Goal: Task Accomplishment & Management: Complete application form

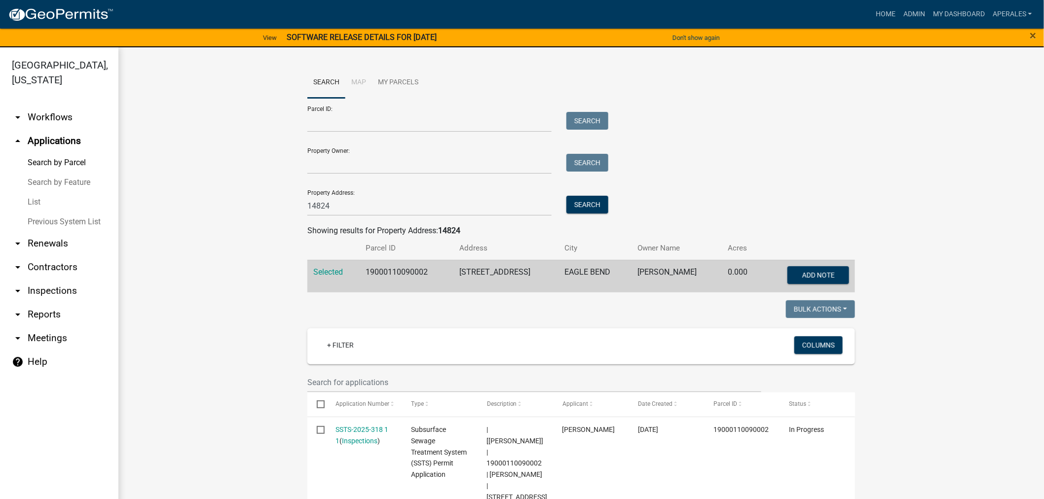
scroll to position [164, 0]
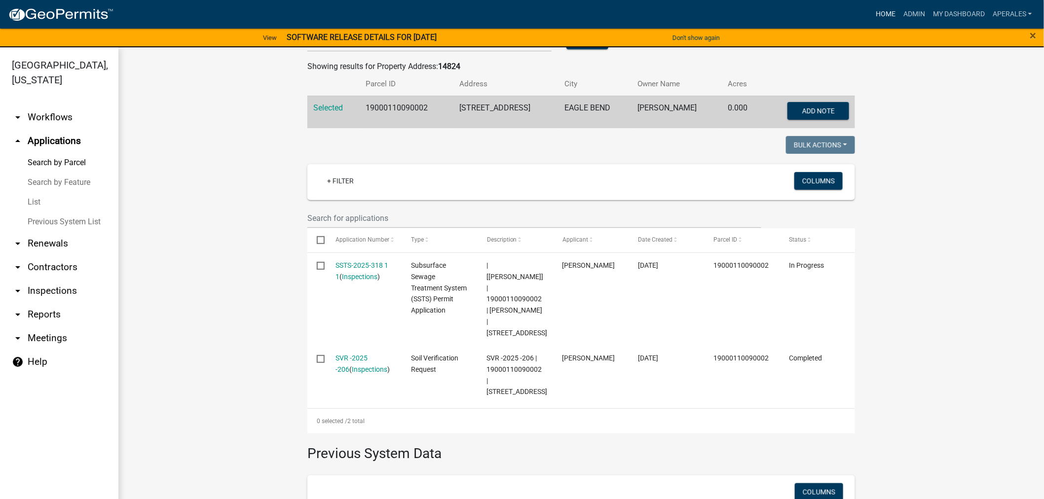
click at [898, 14] on link "Home" at bounding box center [886, 14] width 28 height 19
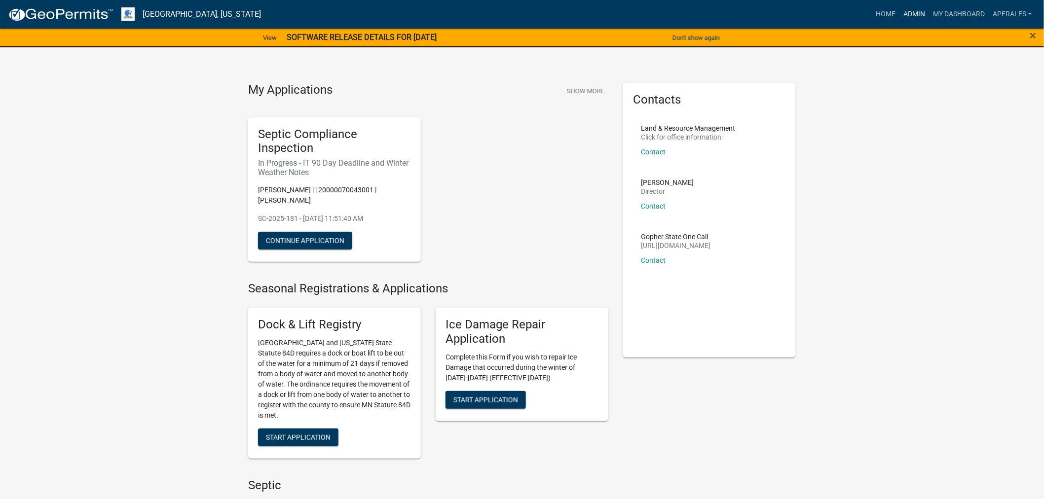
click at [918, 15] on link "Admin" at bounding box center [914, 14] width 30 height 19
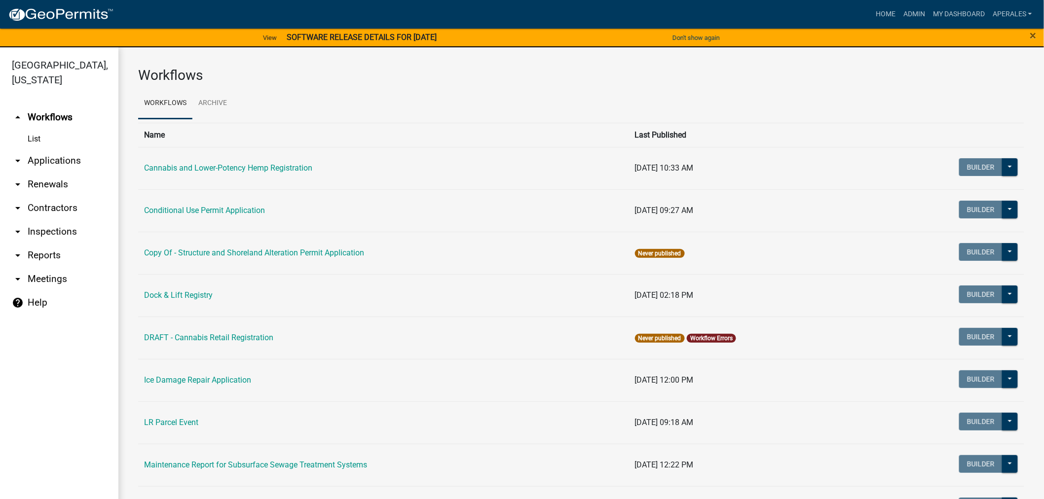
click at [58, 184] on link "arrow_drop_down Renewals" at bounding box center [59, 185] width 118 height 24
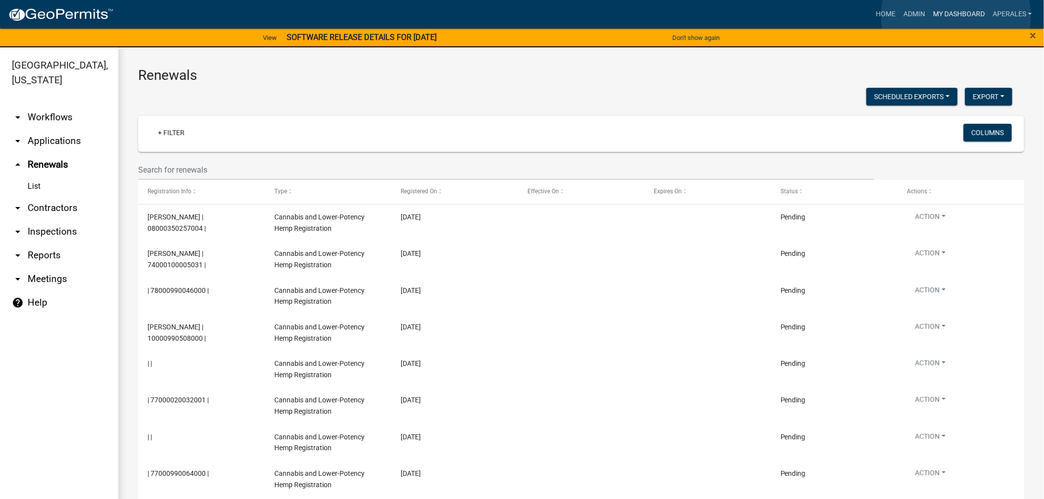
click at [956, 16] on link "My Dashboard" at bounding box center [959, 14] width 60 height 19
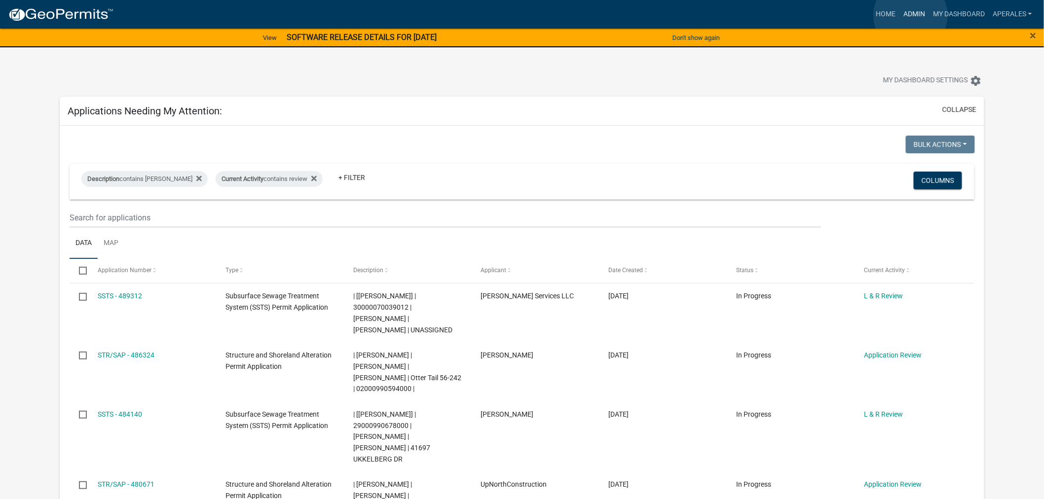
click at [911, 15] on link "Admin" at bounding box center [914, 14] width 30 height 19
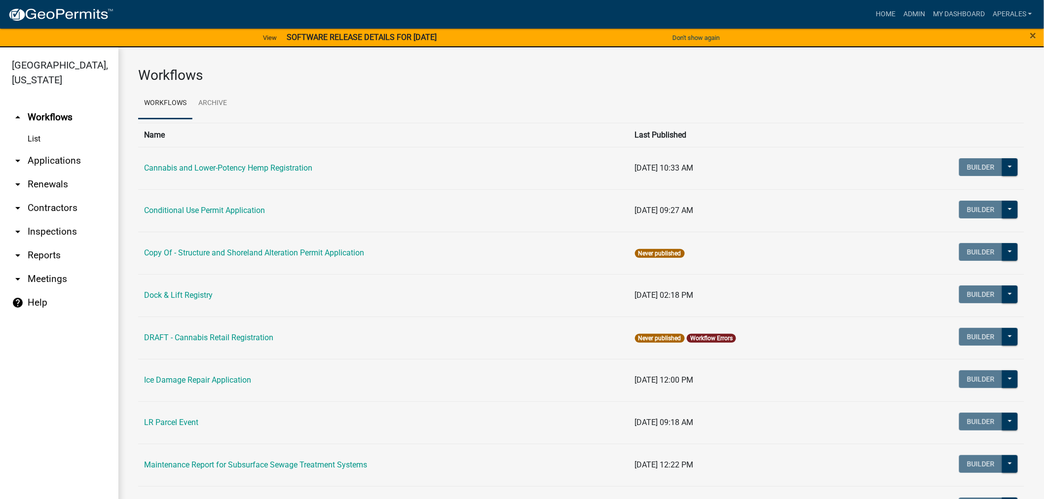
click at [45, 159] on link "arrow_drop_down Applications" at bounding box center [59, 161] width 118 height 24
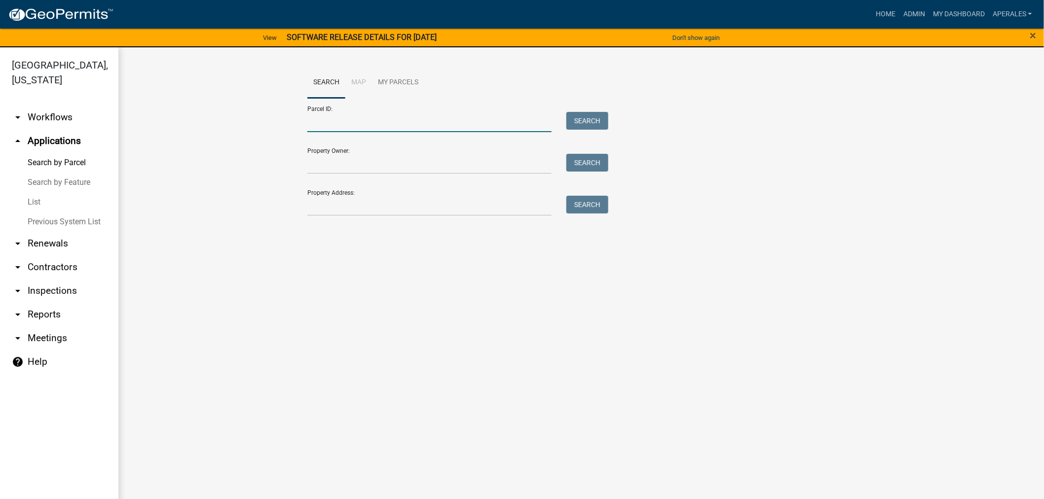
click at [321, 120] on input "Parcel ID:" at bounding box center [429, 122] width 244 height 20
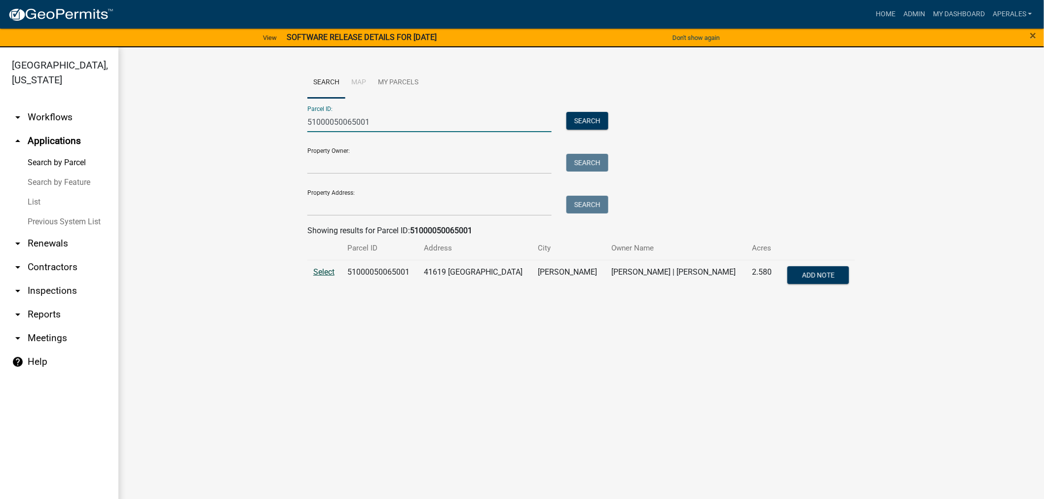
type input "51000050065001"
click at [325, 272] on span "Select" at bounding box center [323, 271] width 21 height 9
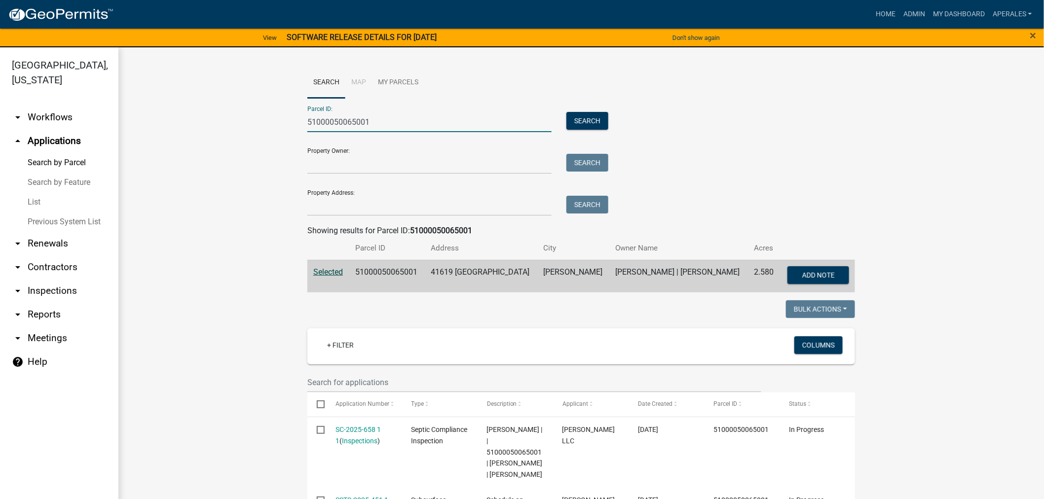
drag, startPoint x: 374, startPoint y: 123, endPoint x: 292, endPoint y: 121, distance: 81.9
click at [292, 121] on wm-workflow-application-search-view "Search Map My Parcels Parcel ID: 51000050065001 Search Property Owner: Search P…" at bounding box center [581, 463] width 886 height 793
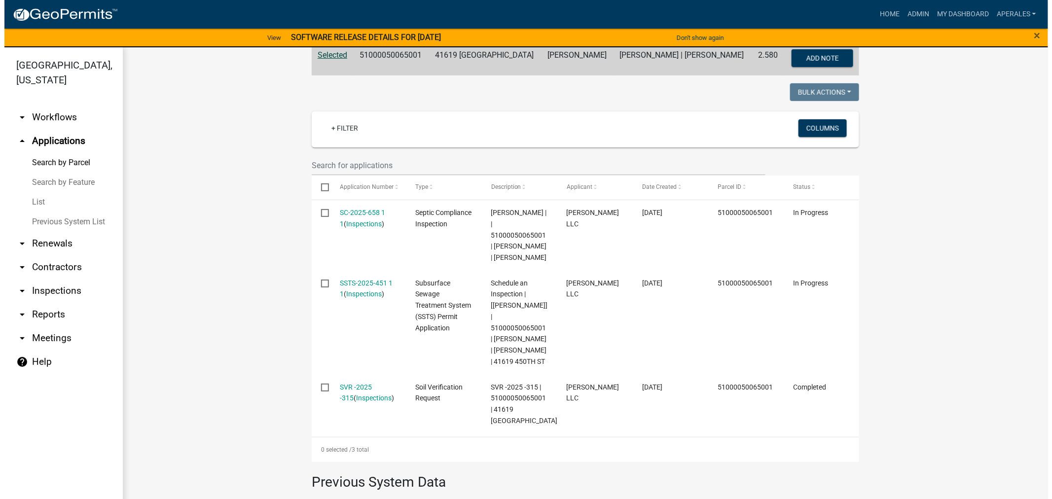
scroll to position [219, 0]
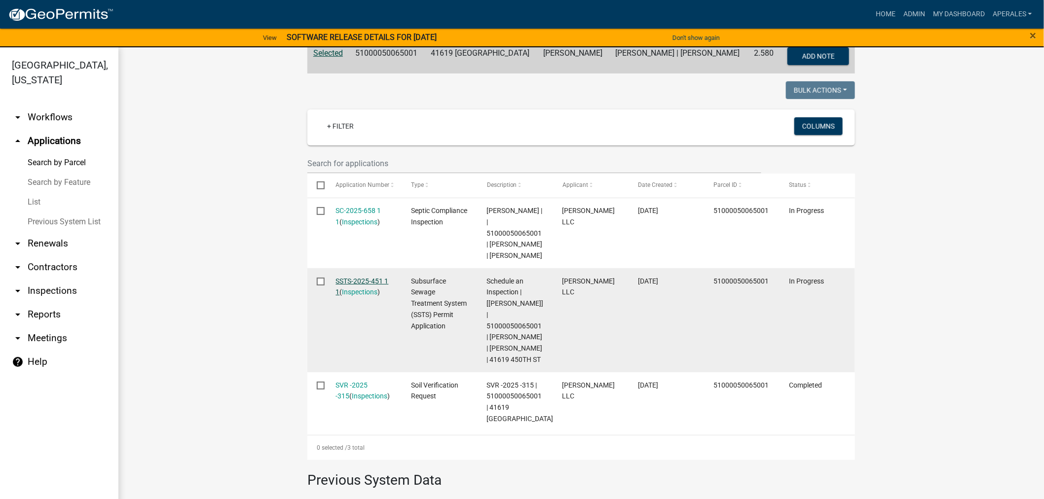
click at [367, 283] on link "SSTS-2025-451 1 1" at bounding box center [362, 286] width 53 height 19
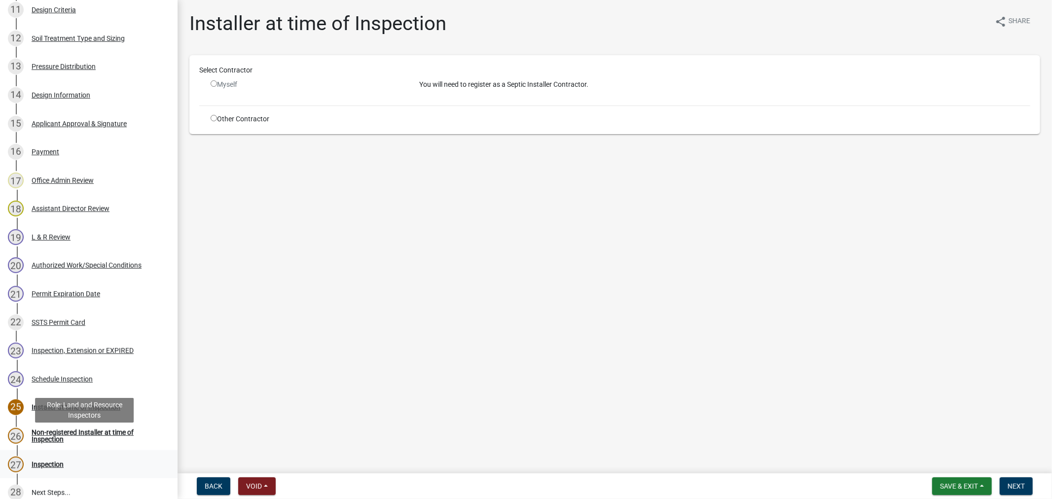
scroll to position [592, 0]
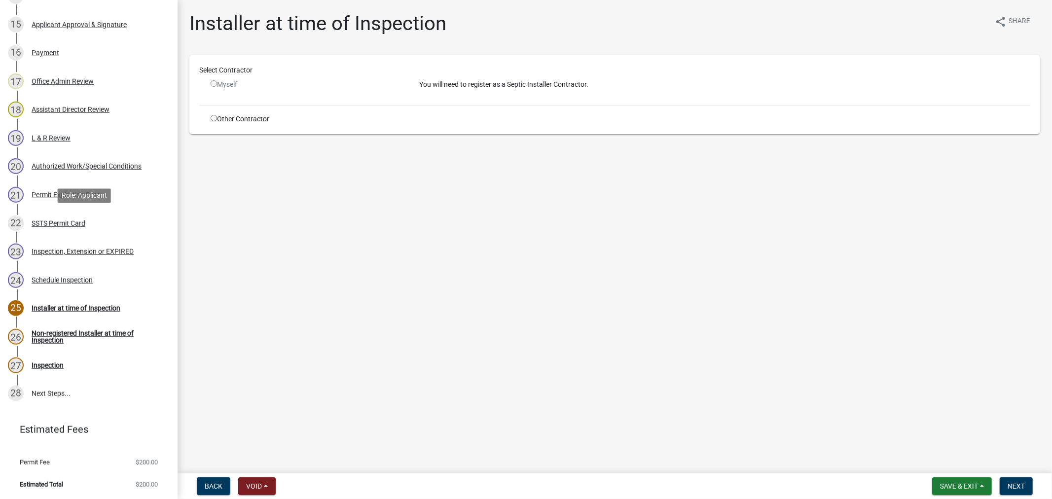
click at [51, 221] on div "SSTS Permit Card" at bounding box center [59, 223] width 54 height 7
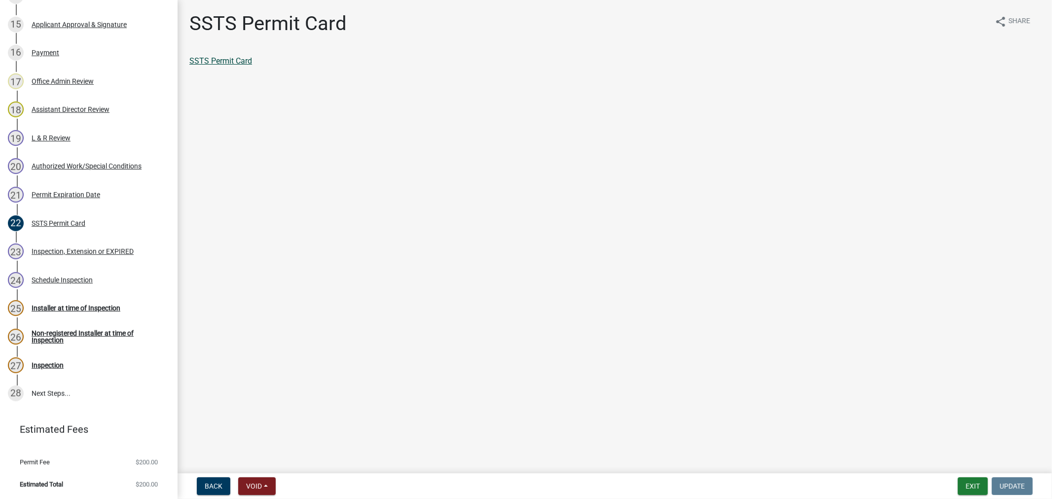
click at [237, 58] on link "SSTS Permit Card" at bounding box center [220, 60] width 63 height 9
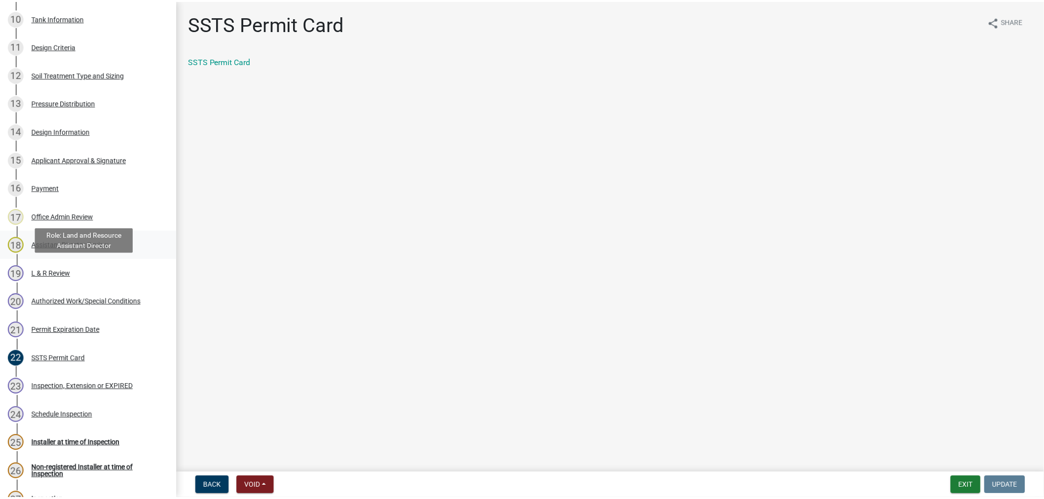
scroll to position [428, 0]
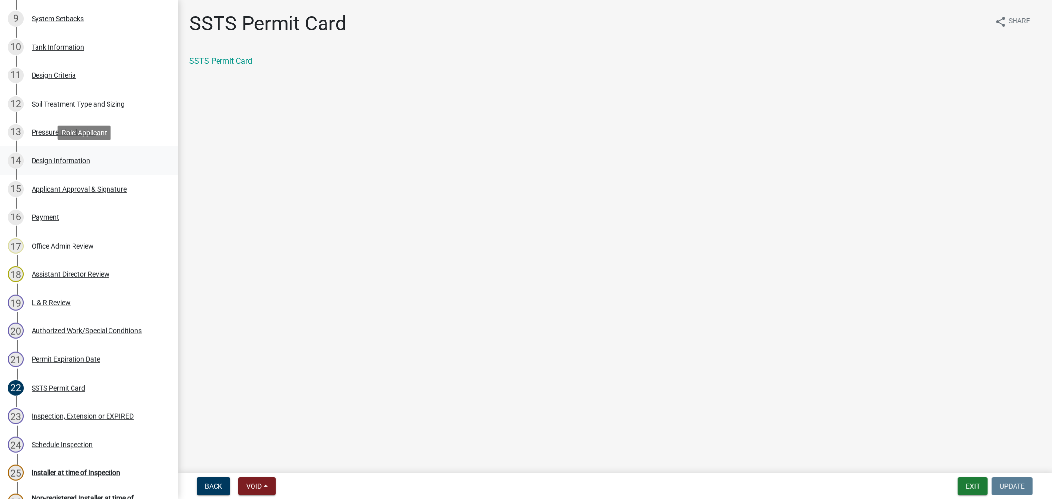
click at [52, 157] on div "Design Information" at bounding box center [61, 160] width 59 height 7
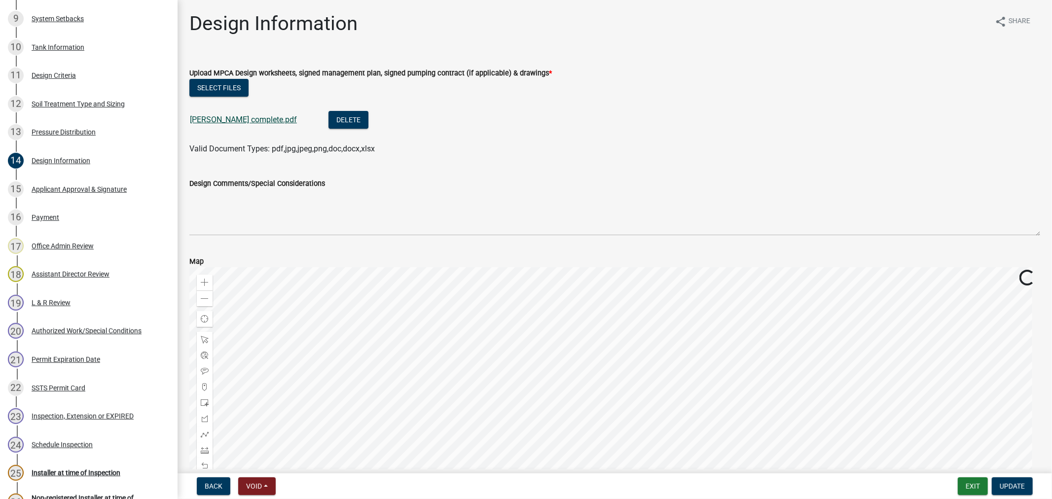
click at [205, 115] on link "[PERSON_NAME] complete.pdf" at bounding box center [243, 119] width 107 height 9
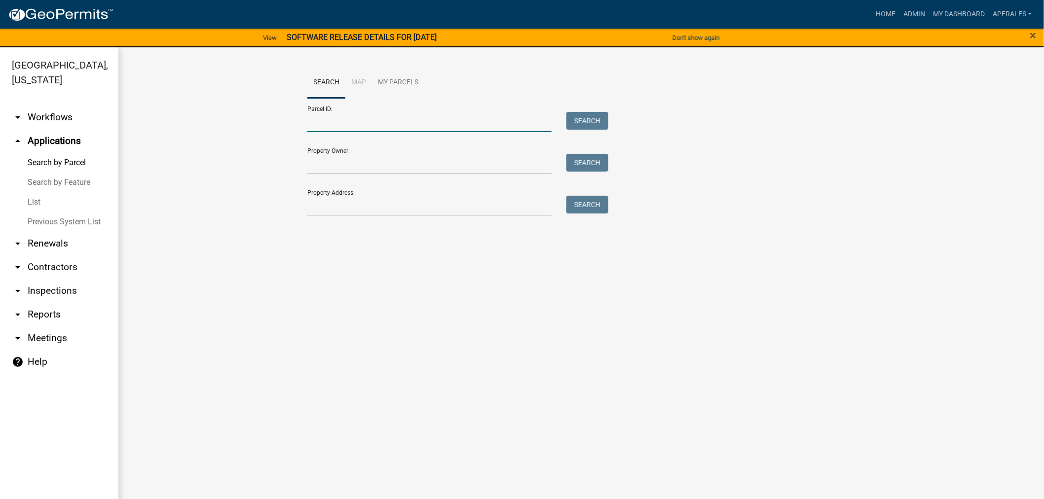
drag, startPoint x: 369, startPoint y: 117, endPoint x: 393, endPoint y: 114, distance: 23.9
click at [369, 117] on input "Parcel ID:" at bounding box center [429, 122] width 244 height 20
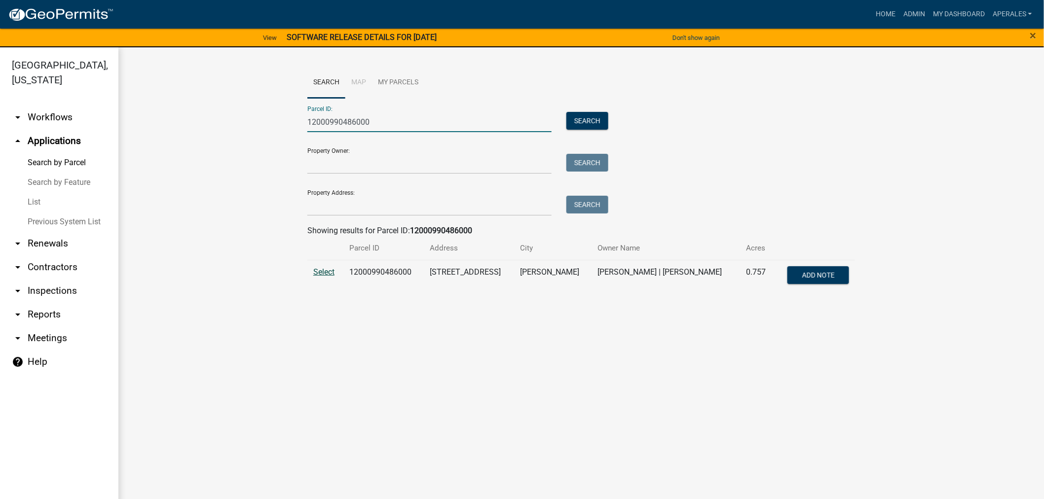
type input "12000990486000"
click at [323, 274] on span "Select" at bounding box center [323, 271] width 21 height 9
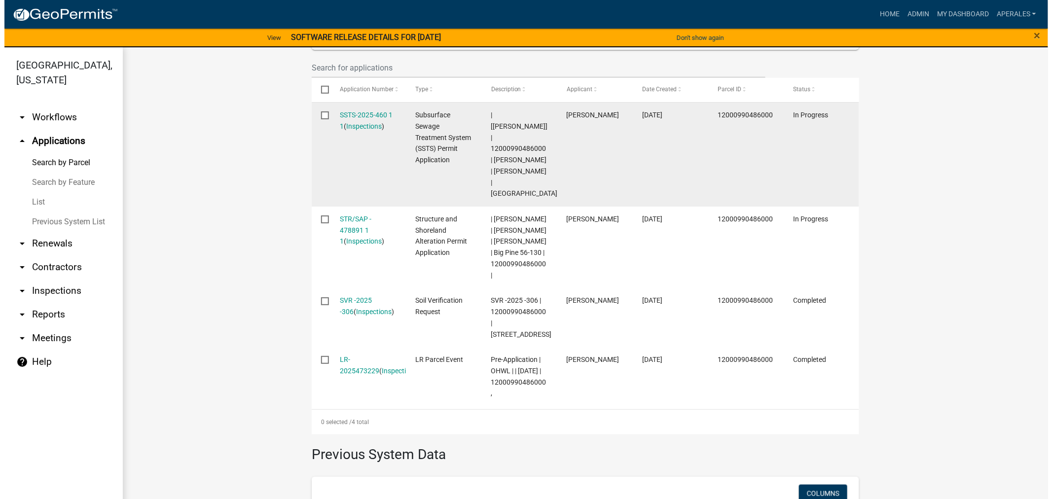
scroll to position [329, 0]
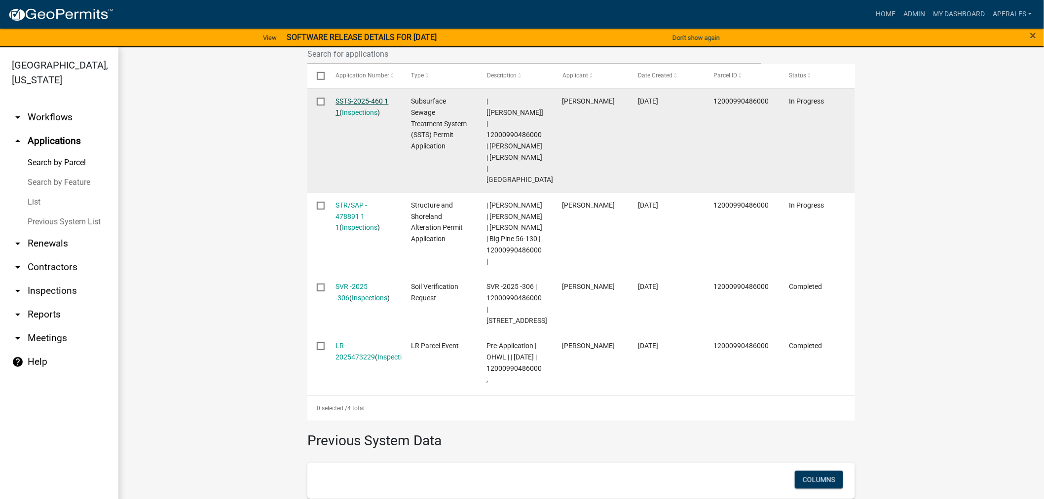
click at [339, 102] on link "SSTS-2025-460 1 1" at bounding box center [362, 106] width 53 height 19
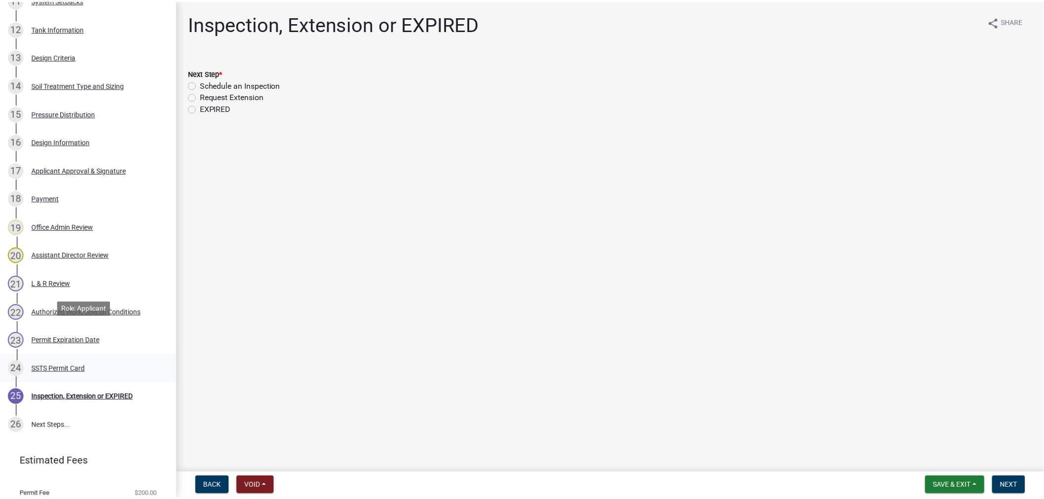
scroll to position [536, 0]
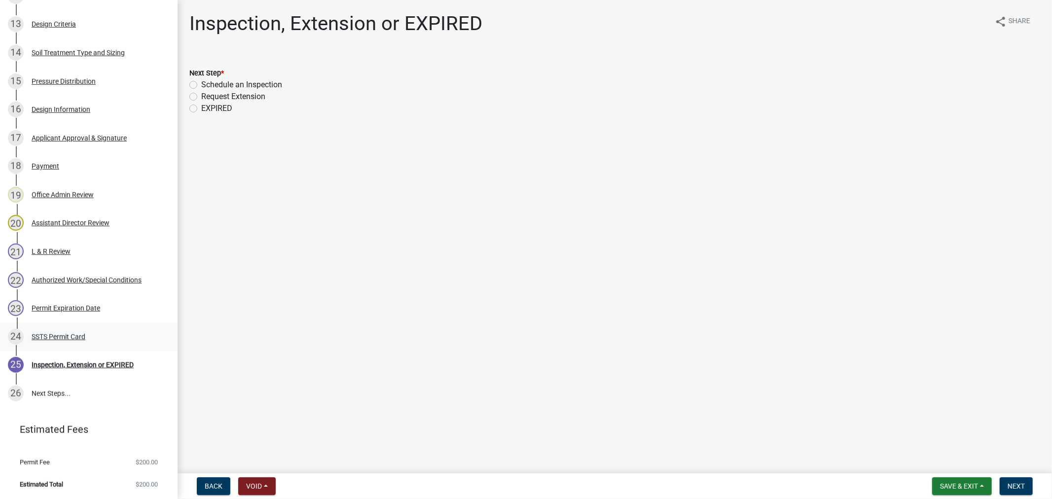
click at [72, 334] on div "SSTS Permit Card" at bounding box center [59, 336] width 54 height 7
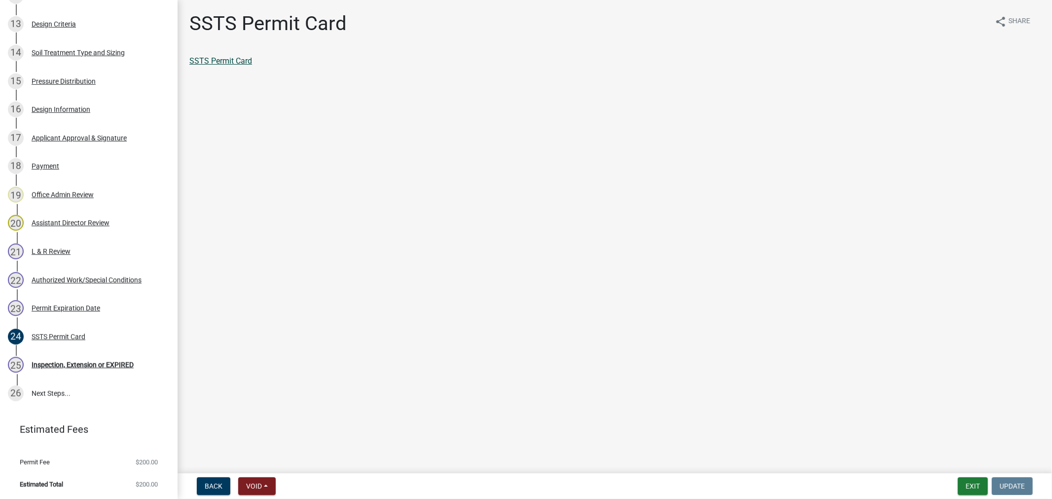
click at [223, 62] on link "SSTS Permit Card" at bounding box center [220, 60] width 63 height 9
click at [34, 108] on div "Design Information" at bounding box center [61, 109] width 59 height 7
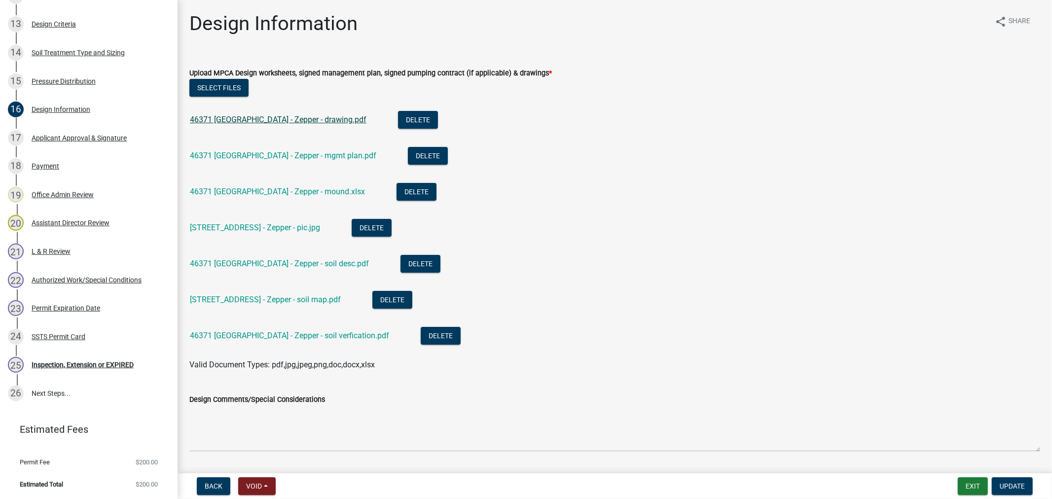
click at [292, 121] on link "46371 [GEOGRAPHIC_DATA] - Zepper - drawing.pdf" at bounding box center [278, 119] width 177 height 9
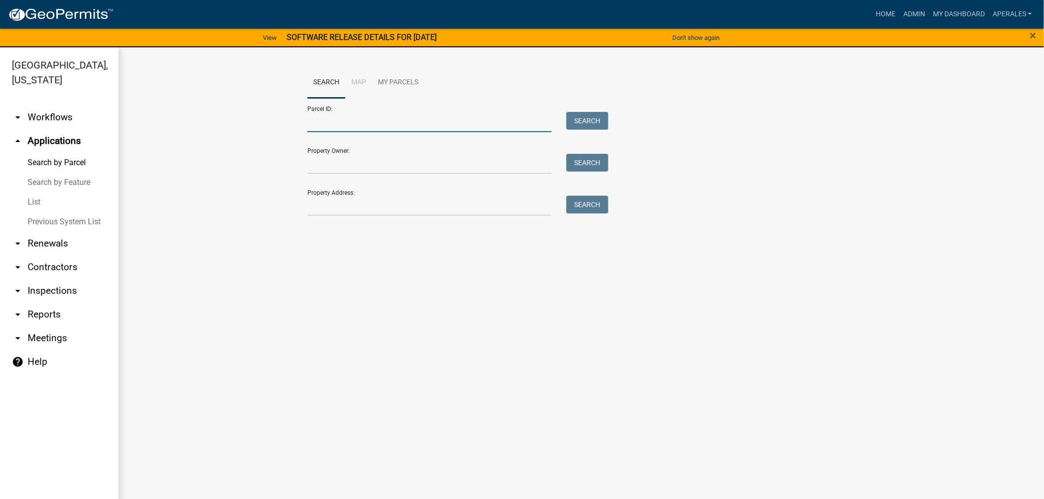
click at [366, 126] on input "Parcel ID:" at bounding box center [429, 122] width 244 height 20
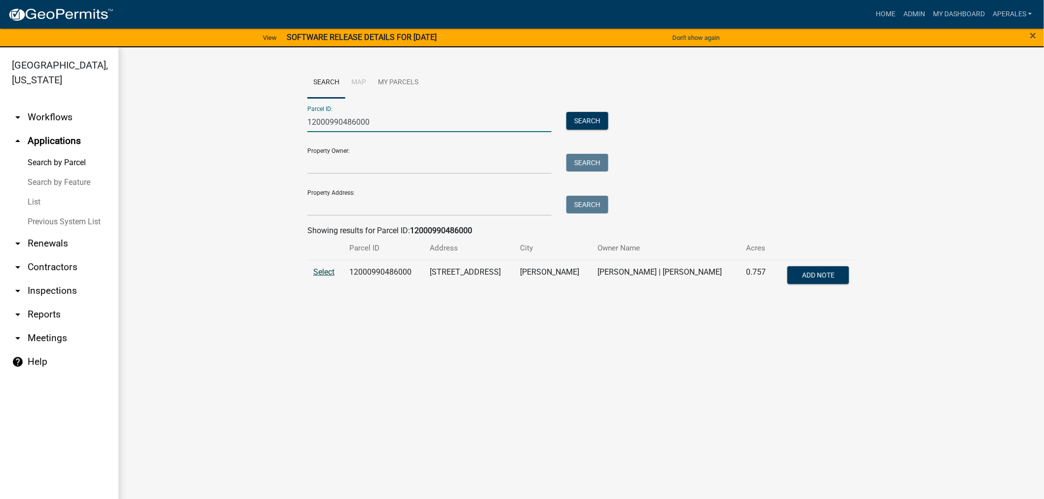
type input "12000990486000"
click at [326, 272] on span "Select" at bounding box center [323, 271] width 21 height 9
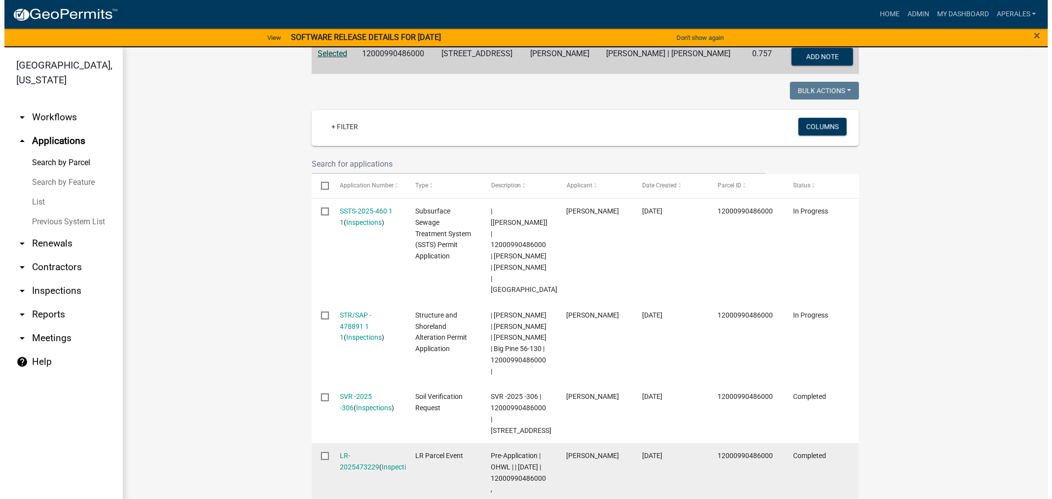
scroll to position [219, 0]
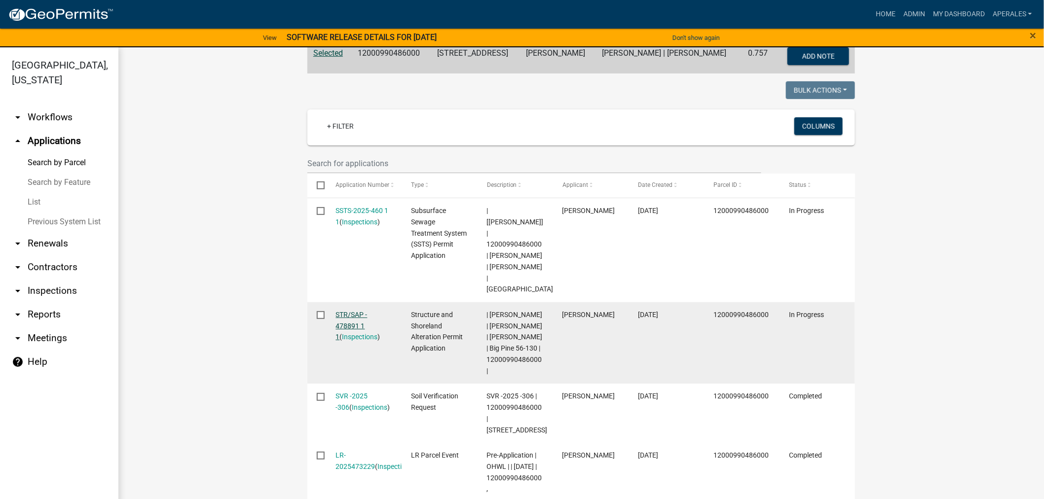
click at [350, 311] on link "STR/SAP - 478891 1 1" at bounding box center [352, 326] width 32 height 31
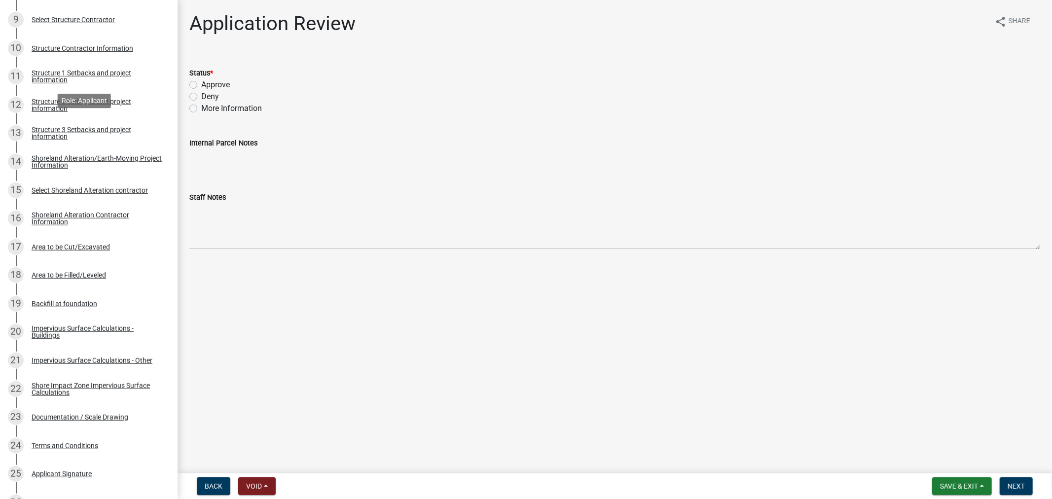
scroll to position [493, 0]
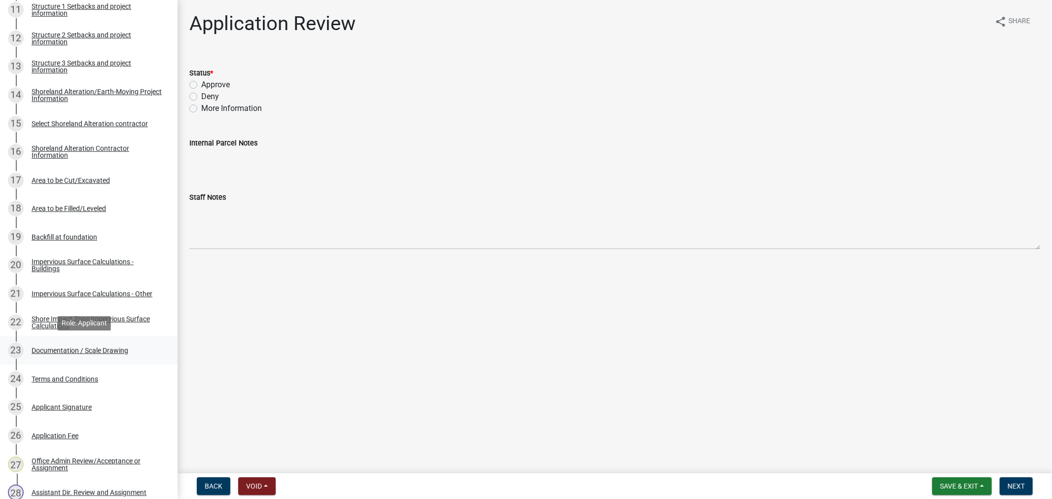
click at [63, 345] on div "23 Documentation / Scale Drawing" at bounding box center [85, 351] width 154 height 16
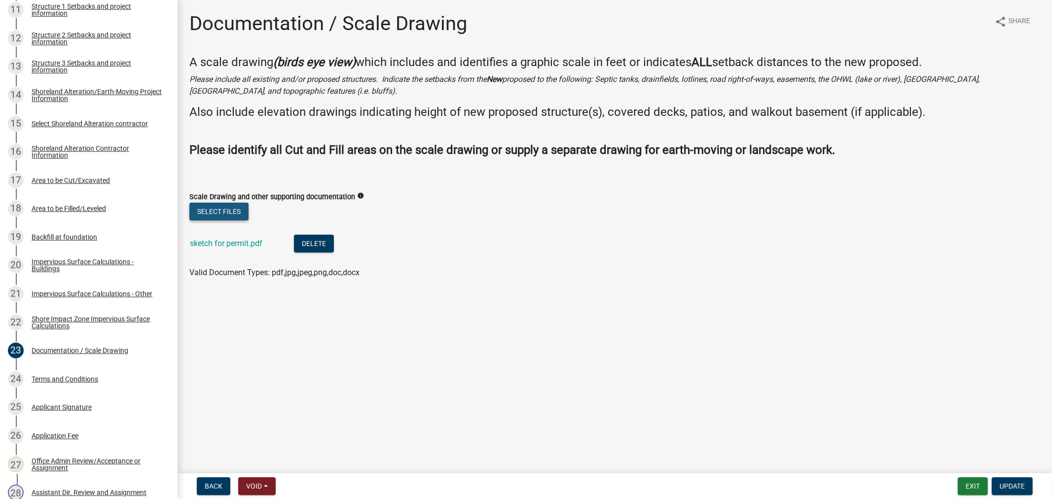
click at [229, 215] on button "Select files" at bounding box center [218, 212] width 59 height 18
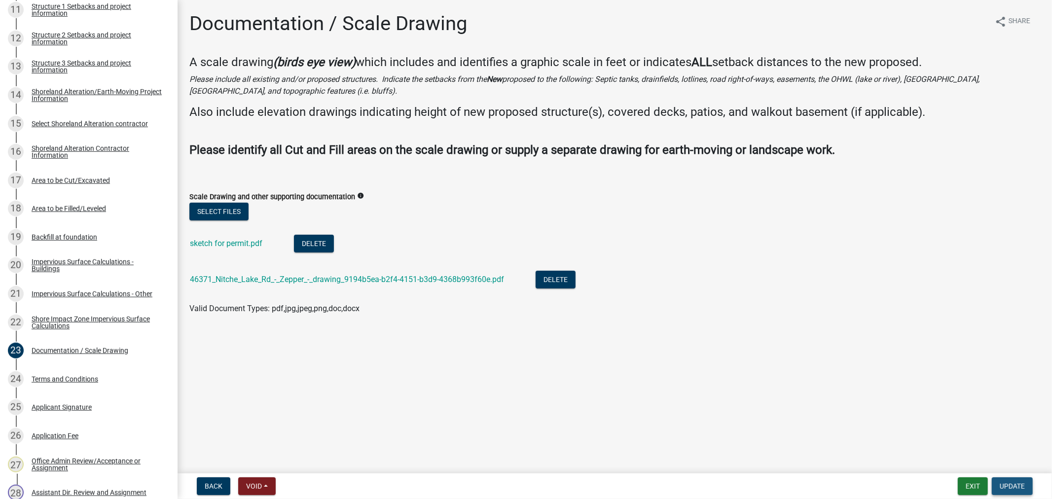
click at [1018, 483] on span "Update" at bounding box center [1012, 486] width 25 height 8
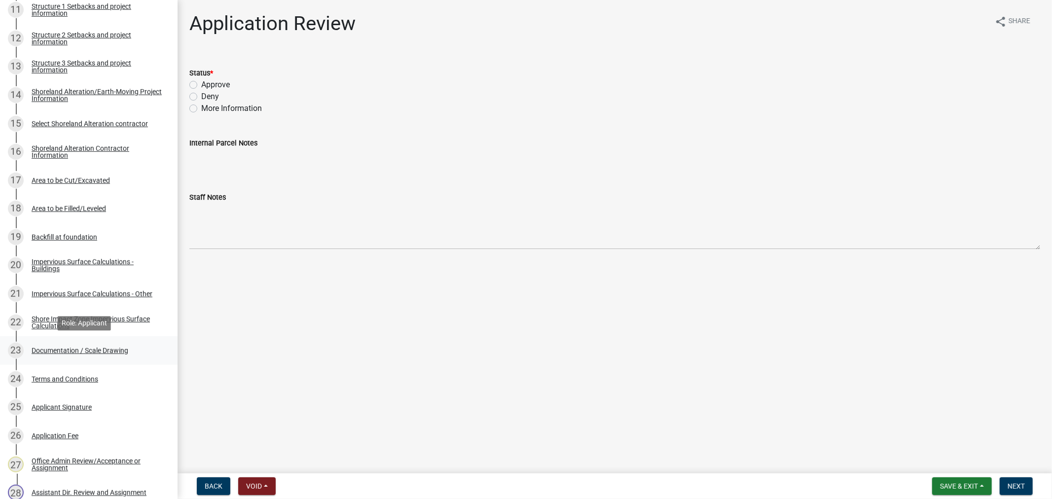
click at [60, 351] on div "Documentation / Scale Drawing" at bounding box center [80, 350] width 97 height 7
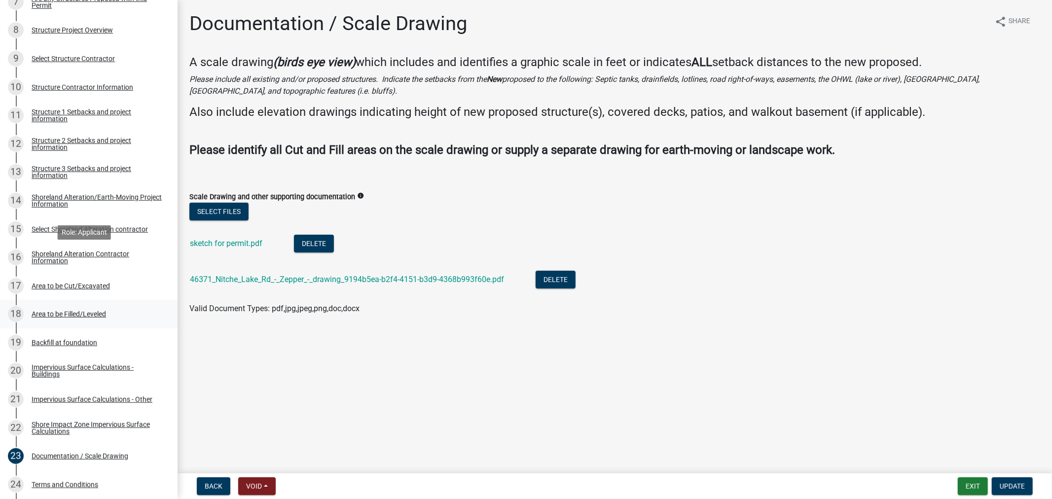
scroll to position [383, 0]
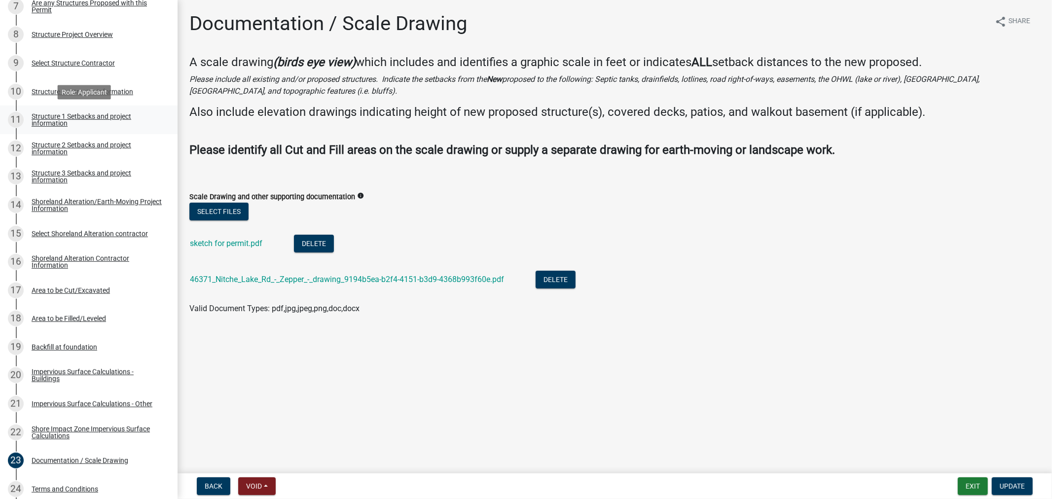
click at [72, 122] on div "Structure 1 Setbacks and project information" at bounding box center [97, 120] width 130 height 14
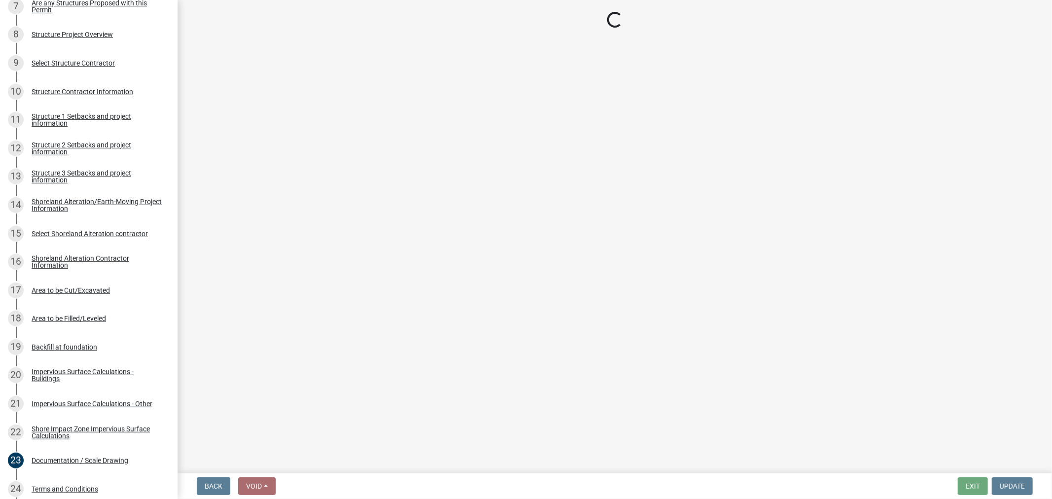
select select "c185e313-3403-4239-bd61-bb563c58a77a"
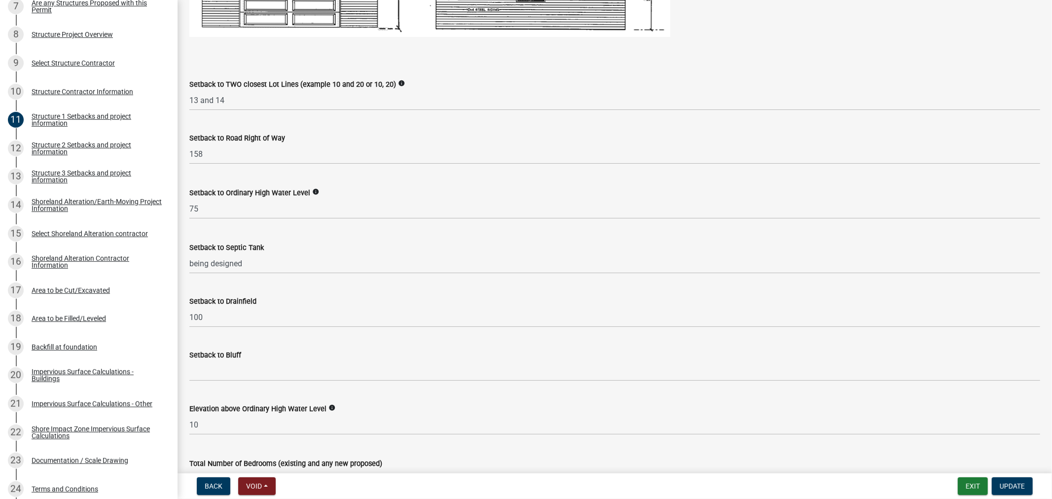
scroll to position [767, 0]
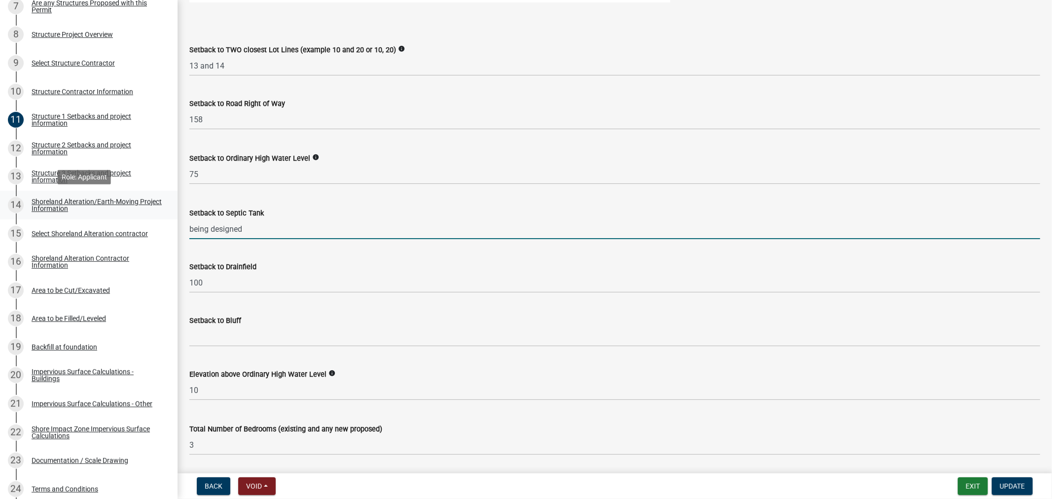
drag, startPoint x: 248, startPoint y: 228, endPoint x: 67, endPoint y: 193, distance: 184.4
click at [67, 193] on div "Structure and Shoreland Alteration Permit Application STR/SAP - 478891 View Sum…" at bounding box center [526, 249] width 1052 height 499
type input "80"
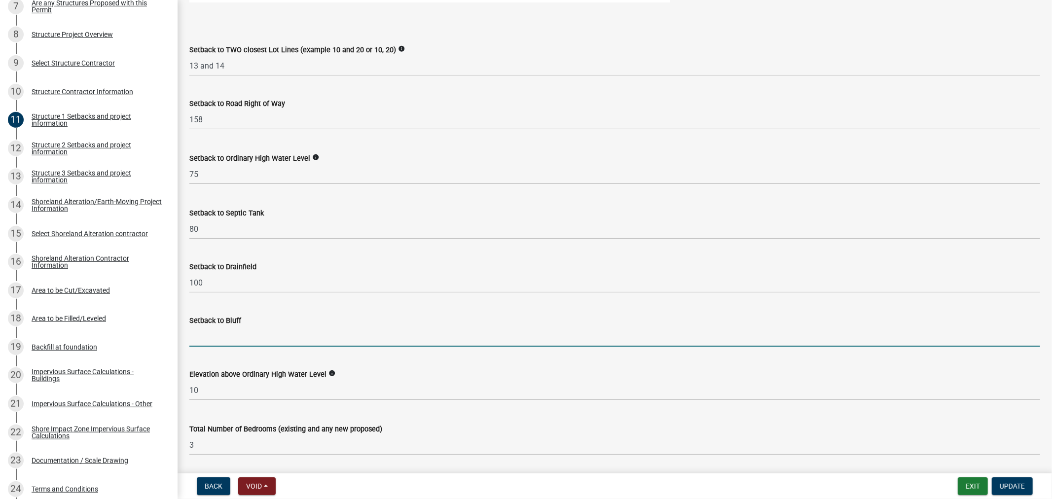
click at [196, 339] on input "Setback to Bluff" at bounding box center [614, 337] width 851 height 20
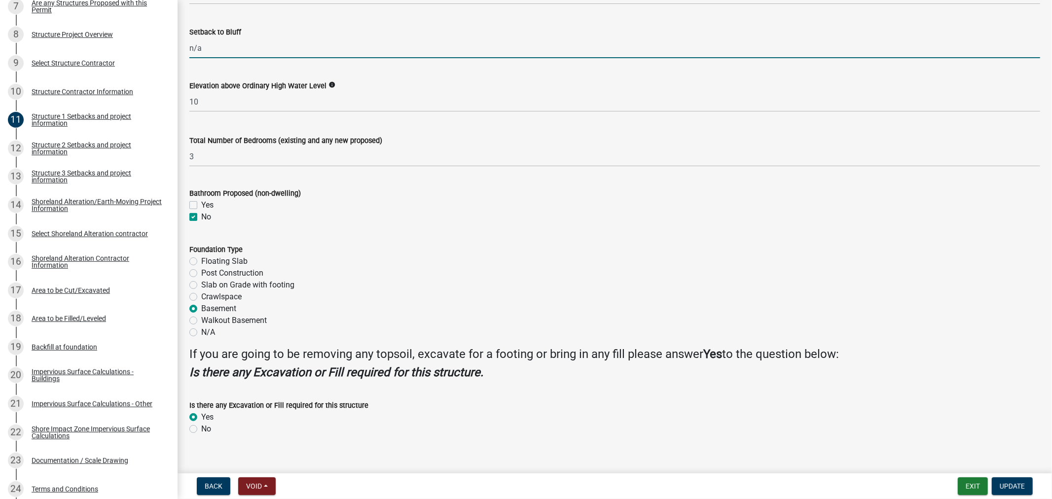
scroll to position [1068, 0]
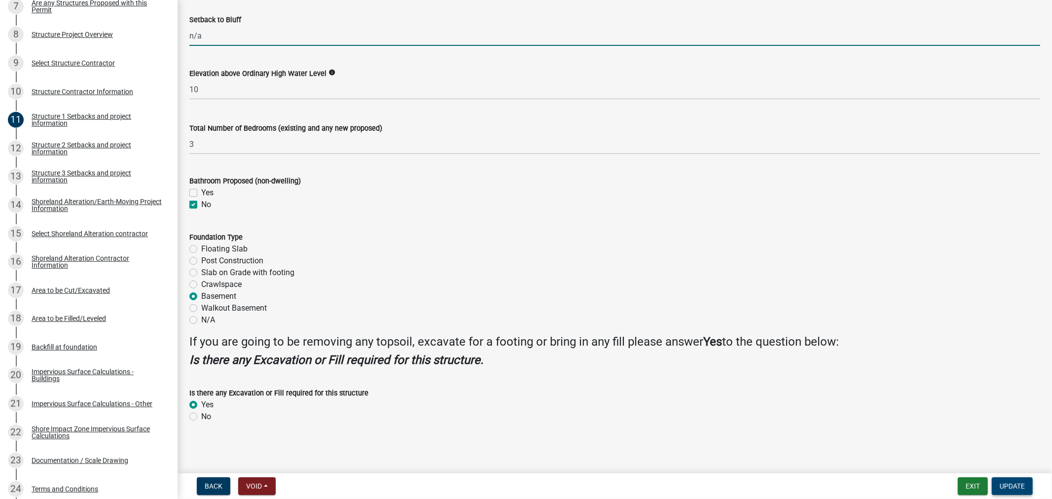
type input "n/a"
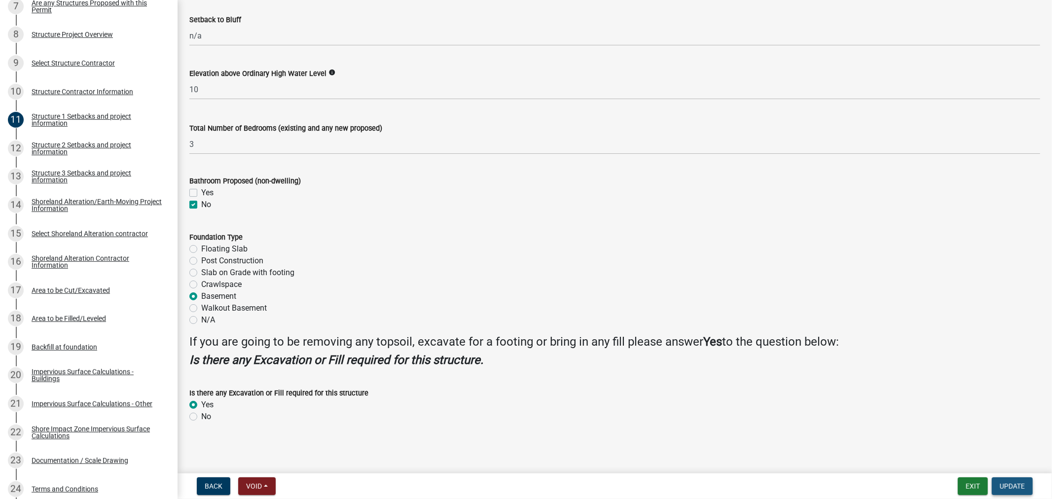
click at [1009, 488] on span "Update" at bounding box center [1012, 486] width 25 height 8
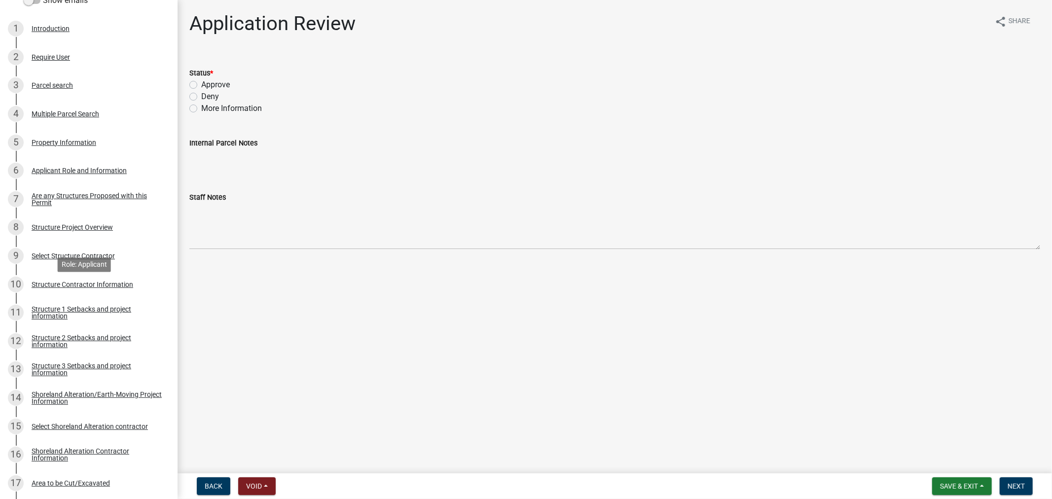
scroll to position [219, 0]
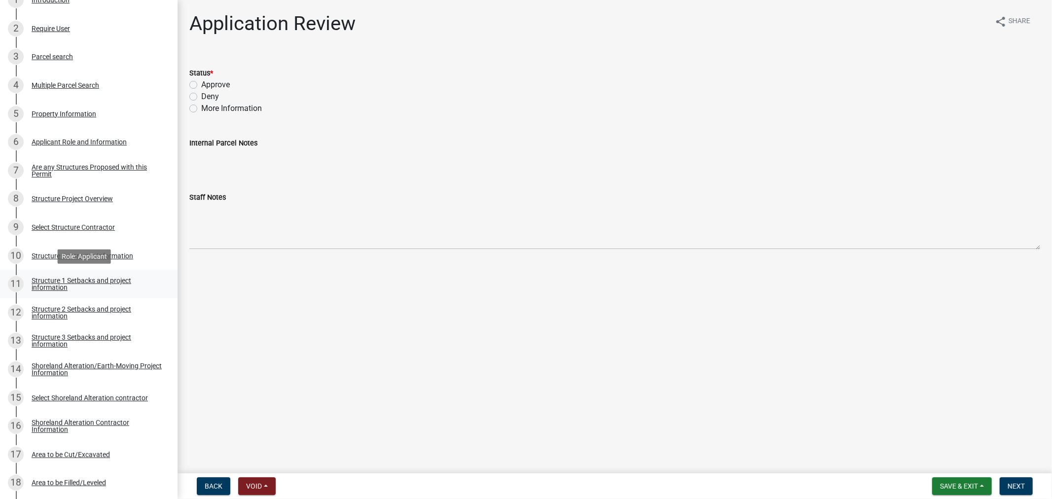
click at [115, 284] on div "Structure 1 Setbacks and project information" at bounding box center [97, 284] width 130 height 14
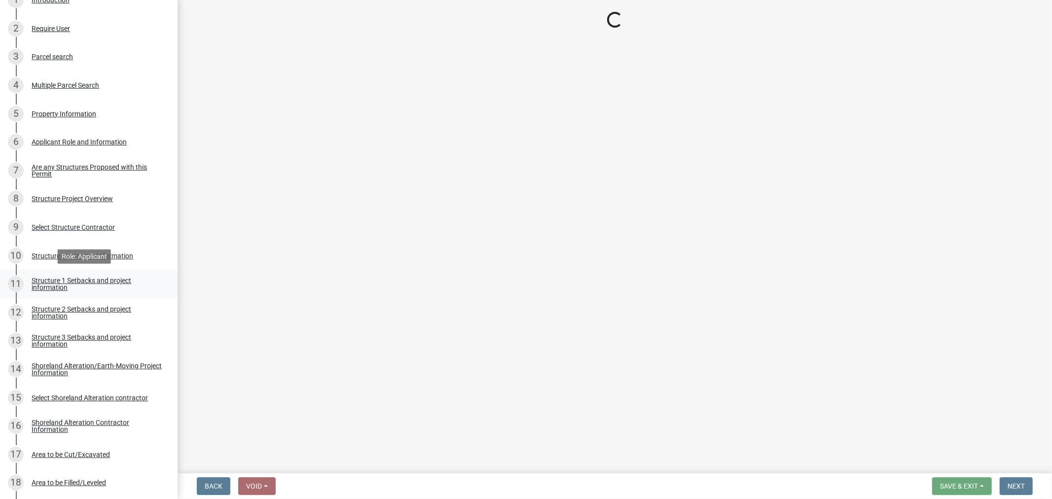
select select "c185e313-3403-4239-bd61-bb563c58a77a"
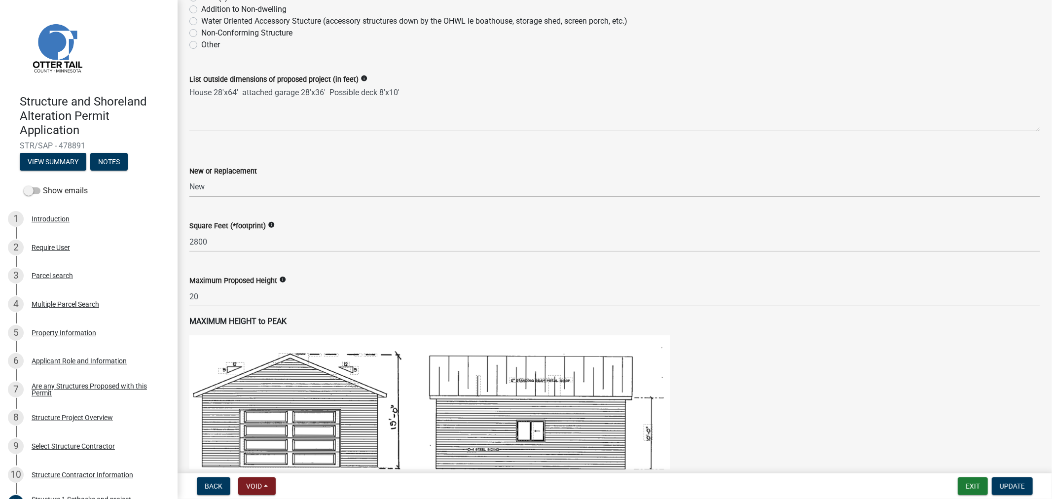
scroll to position [191, 0]
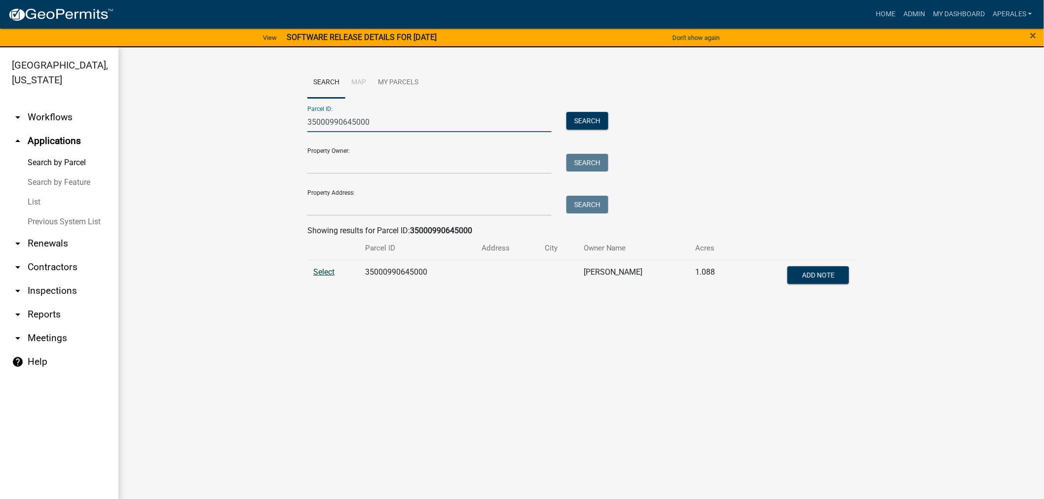
type input "35000990645000"
click at [318, 270] on span "Select" at bounding box center [323, 271] width 21 height 9
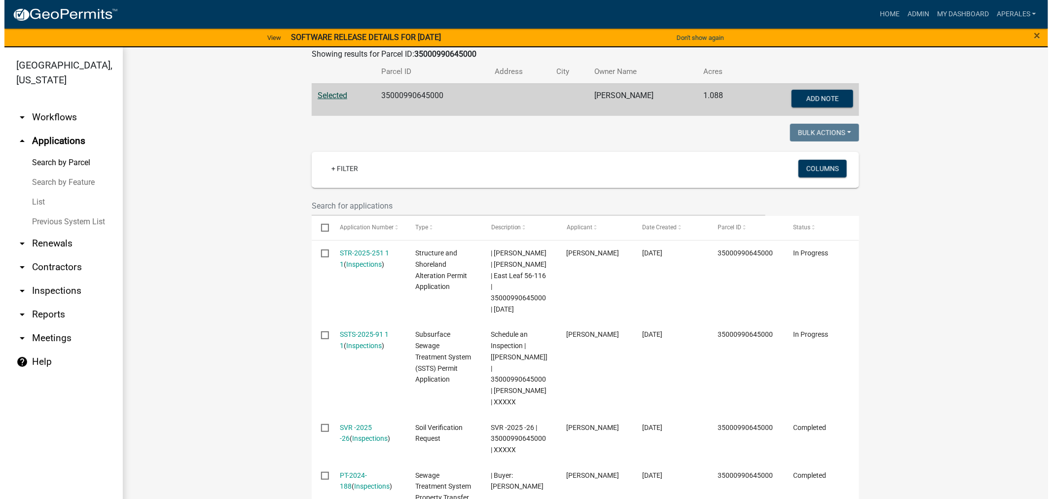
scroll to position [274, 0]
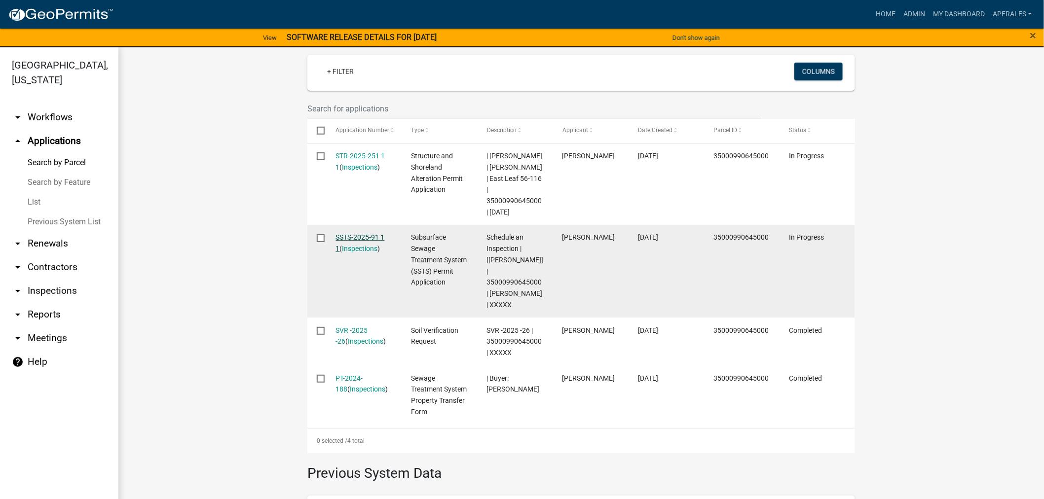
click at [361, 236] on link "SSTS-2025-91 1 1" at bounding box center [360, 242] width 49 height 19
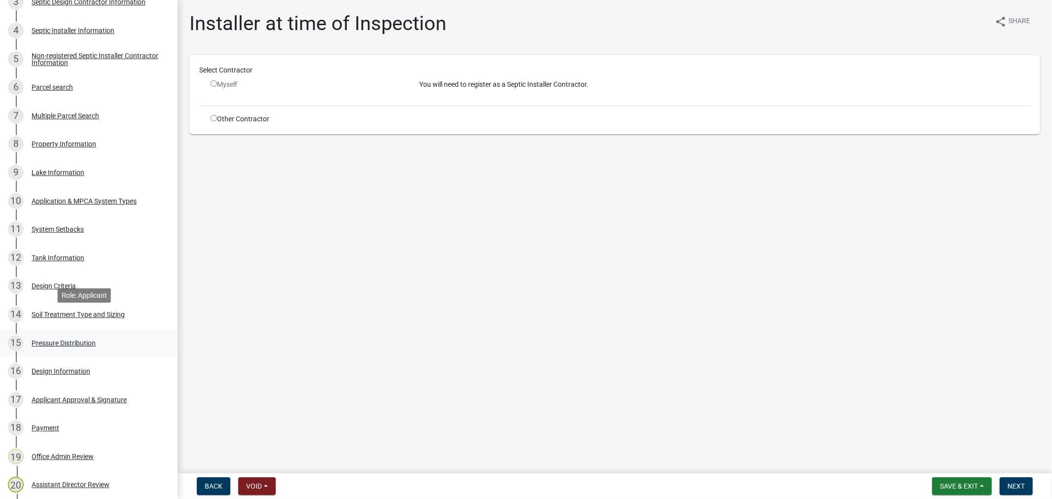
scroll to position [603, 0]
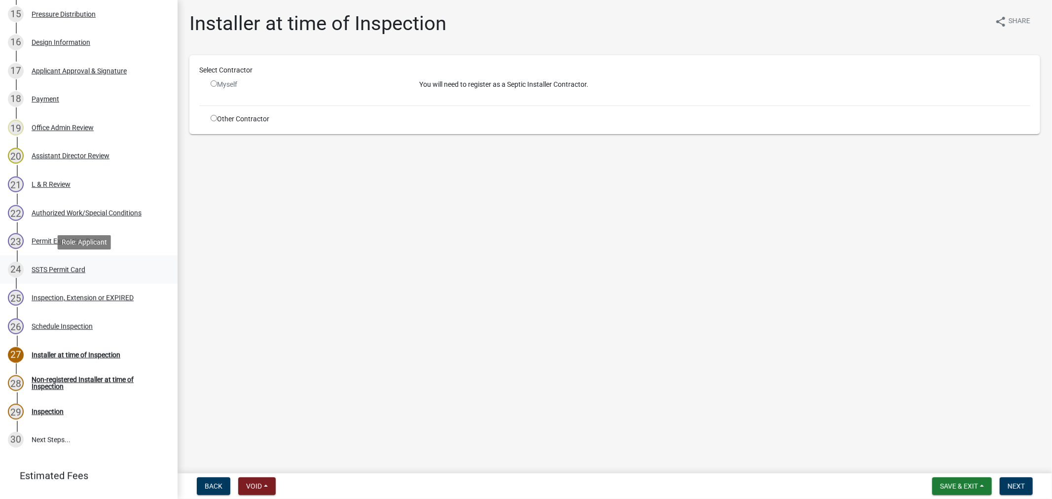
click at [48, 263] on div "24 SSTS Permit Card" at bounding box center [85, 270] width 154 height 16
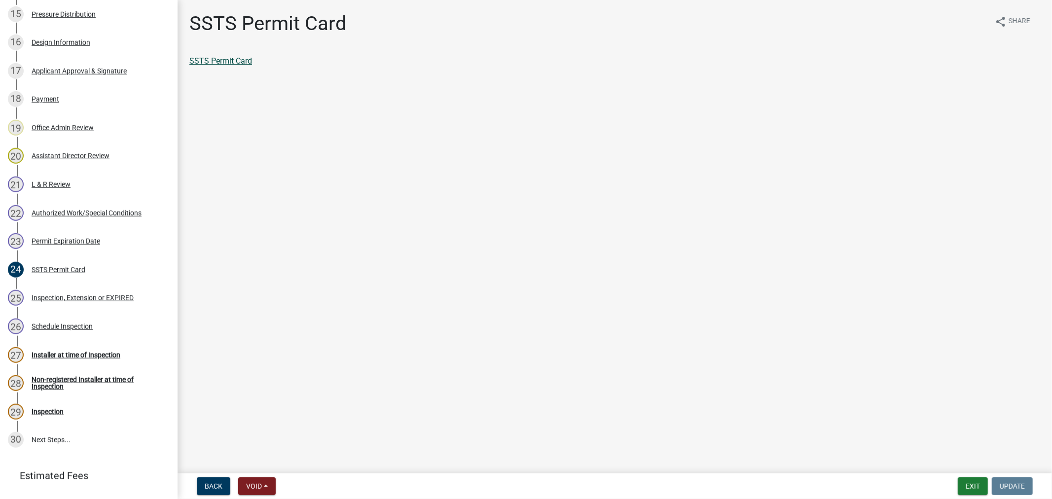
click at [215, 65] on link "SSTS Permit Card" at bounding box center [220, 60] width 63 height 9
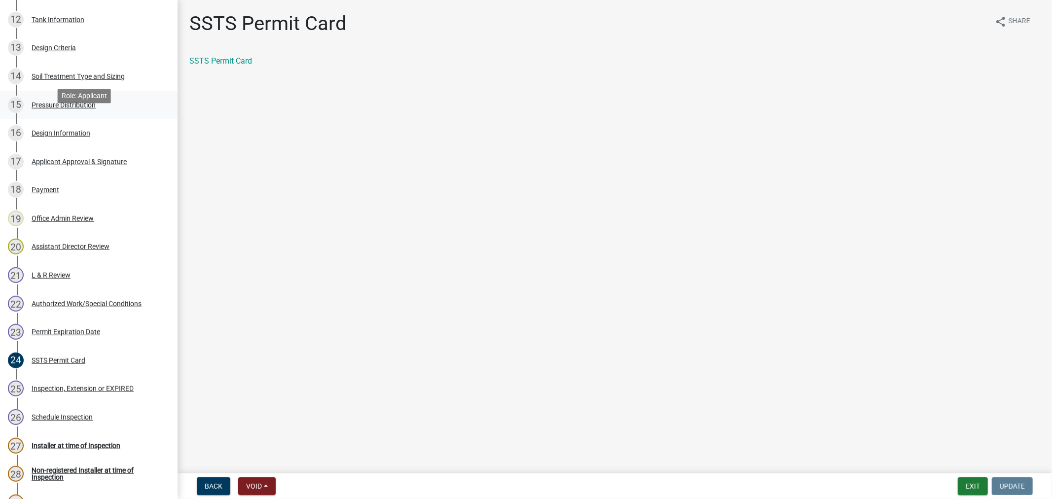
scroll to position [493, 0]
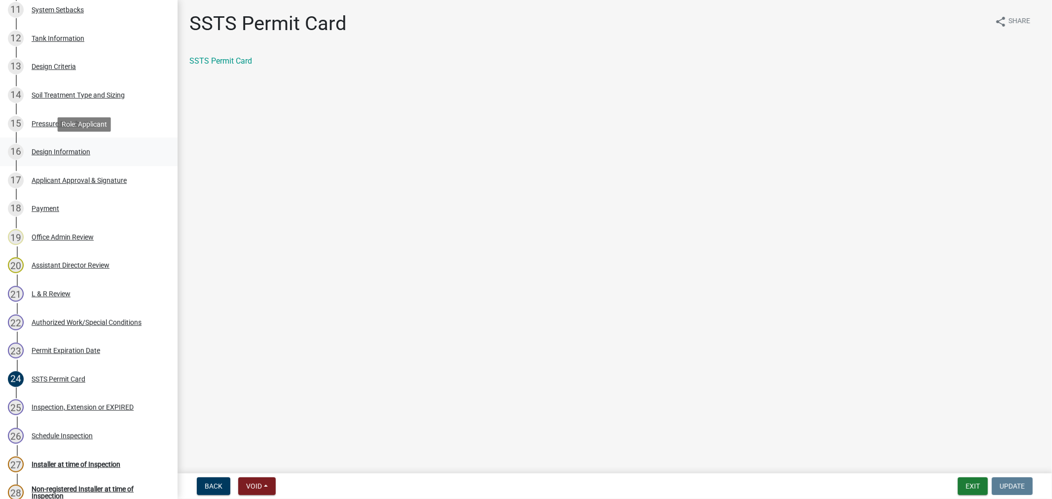
click at [77, 153] on div "Design Information" at bounding box center [61, 151] width 59 height 7
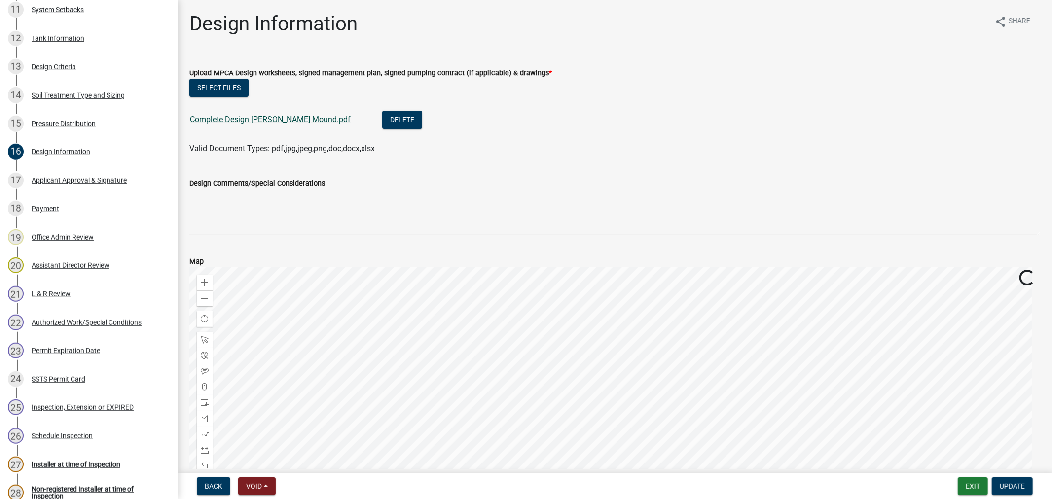
click at [275, 120] on link "Complete Design Whynott Mound.pdf" at bounding box center [270, 119] width 161 height 9
